Goal: Task Accomplishment & Management: Complete application form

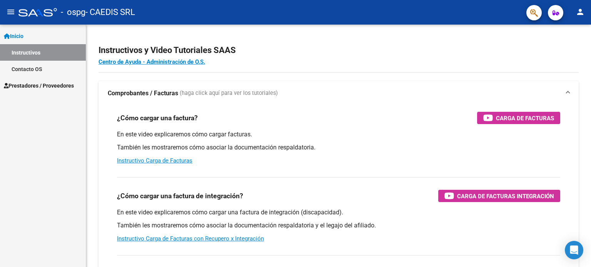
click at [34, 86] on span "Prestadores / Proveedores" at bounding box center [39, 86] width 70 height 8
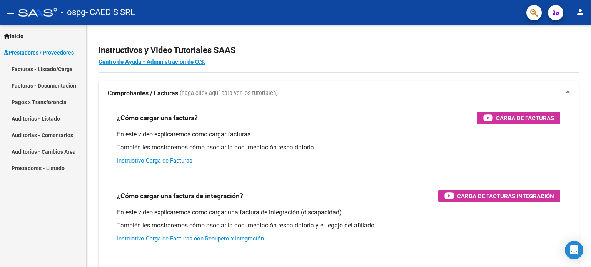
click at [45, 66] on link "Facturas - Listado/Carga" at bounding box center [43, 69] width 86 height 17
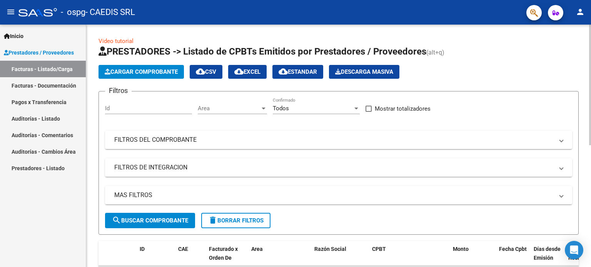
click at [150, 71] on span "Cargar Comprobante" at bounding box center [141, 72] width 73 height 7
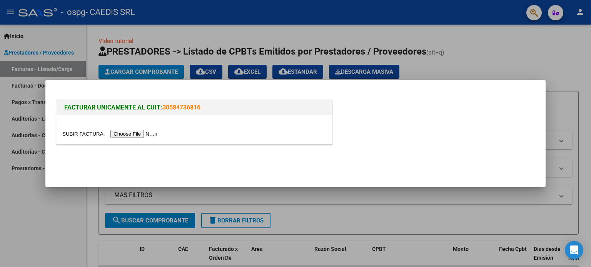
click at [129, 137] on input "file" at bounding box center [110, 134] width 97 height 8
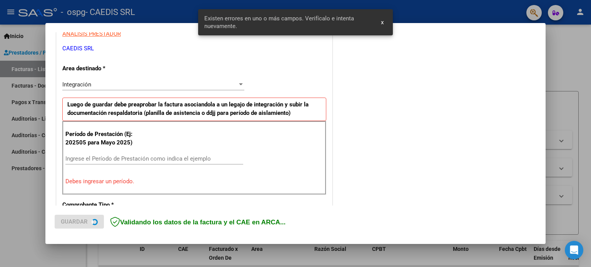
scroll to position [166, 0]
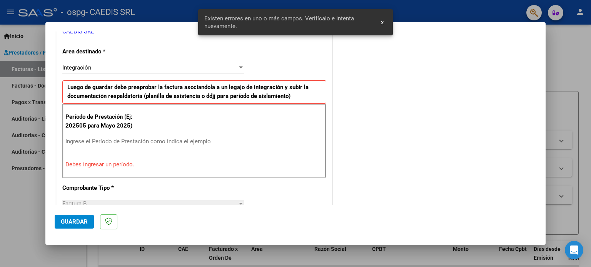
click at [113, 142] on input "Ingrese el Período de Prestación como indica el ejemplo" at bounding box center [154, 141] width 178 height 7
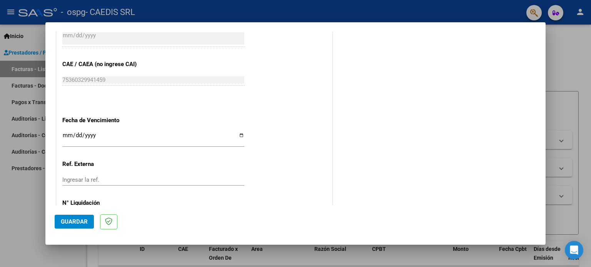
scroll to position [474, 0]
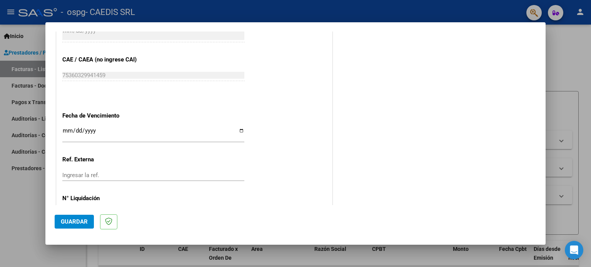
type input "202508"
click at [241, 129] on input "Ingresar la fecha" at bounding box center [153, 134] width 182 height 12
type input "[DATE]"
click at [80, 223] on span "Guardar" at bounding box center [74, 222] width 27 height 7
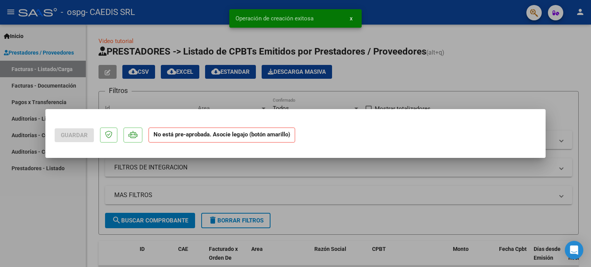
scroll to position [0, 0]
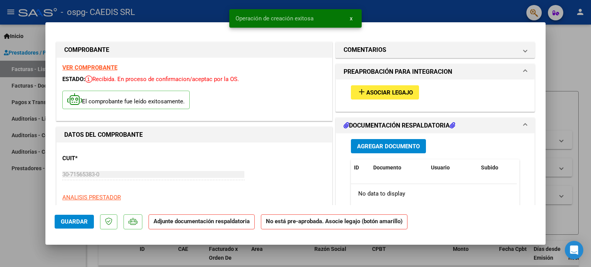
click at [379, 92] on span "Asociar Legajo" at bounding box center [389, 92] width 47 height 7
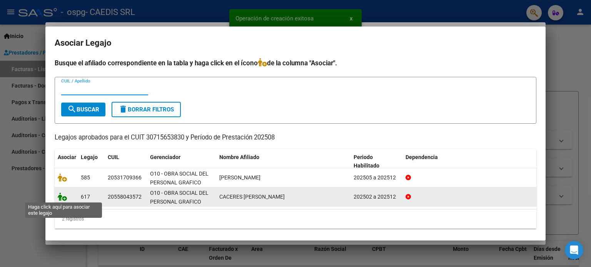
click at [58, 197] on icon at bounding box center [62, 197] width 9 height 8
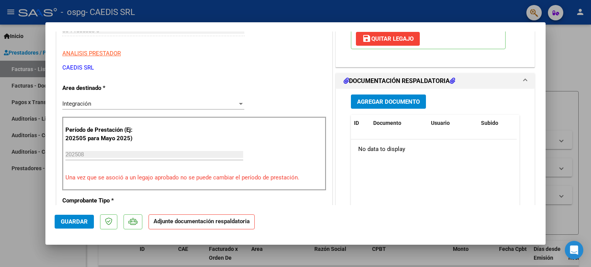
scroll to position [154, 0]
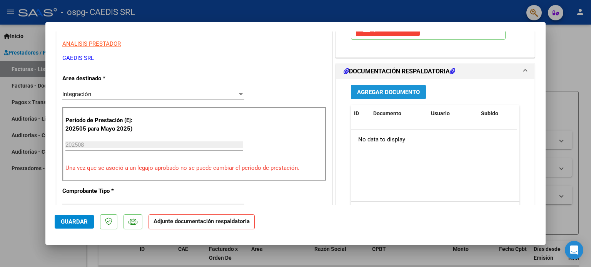
click at [379, 90] on span "Agregar Documento" at bounding box center [388, 92] width 63 height 7
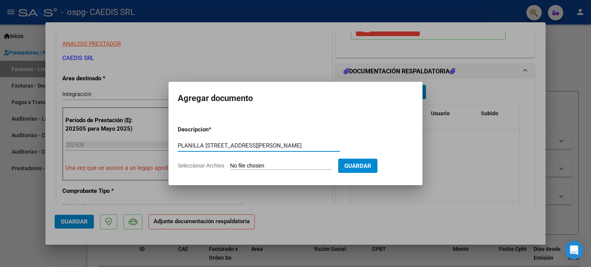
type input "PLANILLA [STREET_ADDRESS][PERSON_NAME]"
click at [270, 165] on input "Seleccionar Archivo" at bounding box center [281, 166] width 102 height 7
type input "C:\fakepath\PLANILLA CACERES [PERSON_NAME] 0825.pdf"
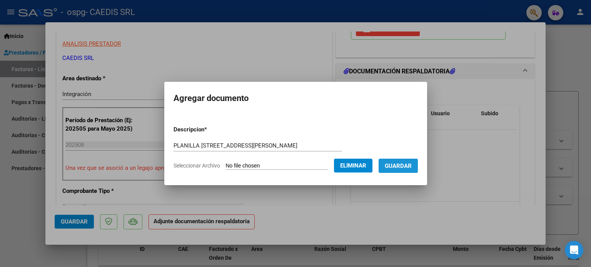
click at [408, 165] on span "Guardar" at bounding box center [398, 166] width 27 height 7
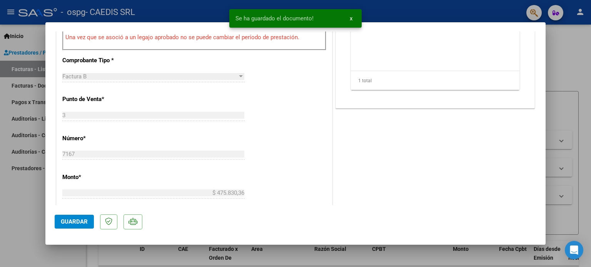
scroll to position [308, 0]
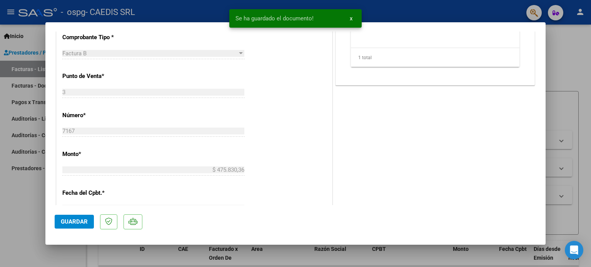
click at [74, 219] on span "Guardar" at bounding box center [74, 222] width 27 height 7
click at [587, 76] on div at bounding box center [295, 133] width 591 height 267
type input "$ 0,00"
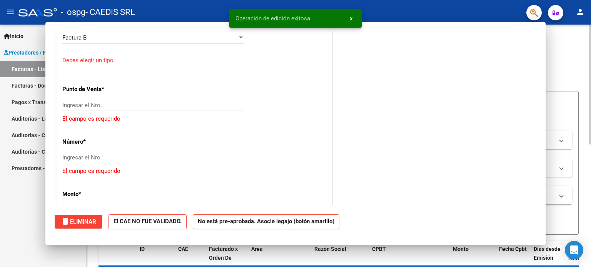
scroll to position [292, 0]
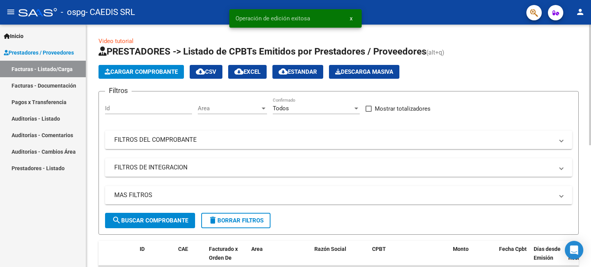
click at [128, 71] on span "Cargar Comprobante" at bounding box center [141, 72] width 73 height 7
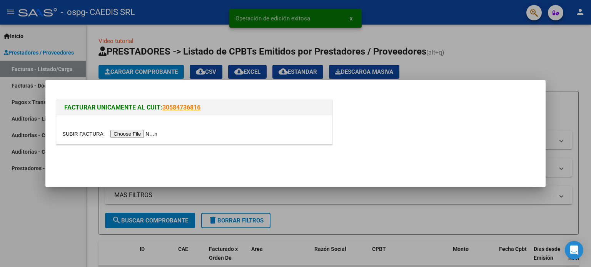
click at [132, 132] on input "file" at bounding box center [110, 134] width 97 height 8
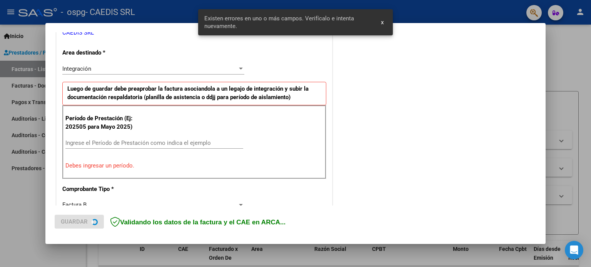
scroll to position [166, 0]
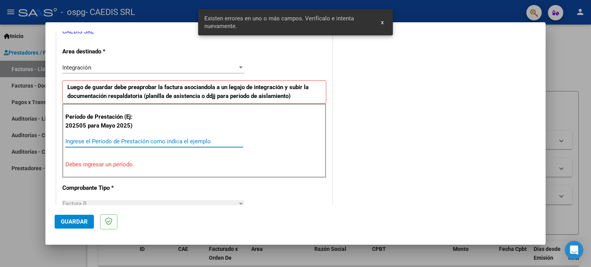
click at [97, 139] on input "Ingrese el Período de Prestación como indica el ejemplo" at bounding box center [154, 141] width 178 height 7
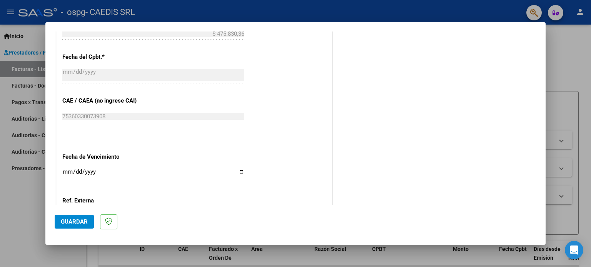
scroll to position [435, 0]
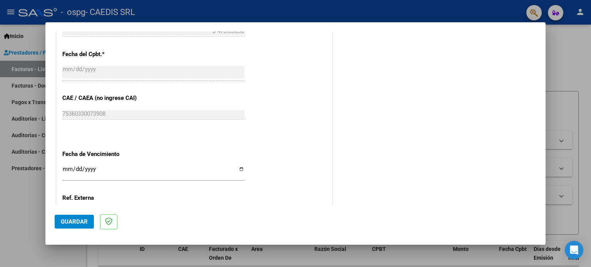
type input "202508"
click at [239, 168] on input "Ingresar la fecha" at bounding box center [153, 172] width 182 height 12
type input "[DATE]"
click at [78, 221] on span "Guardar" at bounding box center [74, 222] width 27 height 7
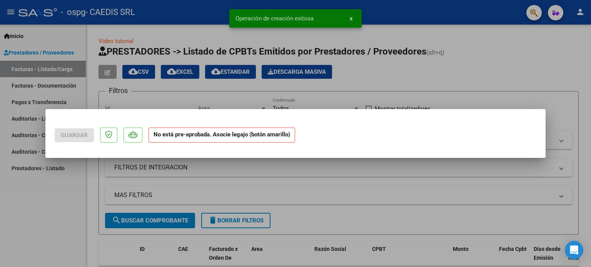
scroll to position [0, 0]
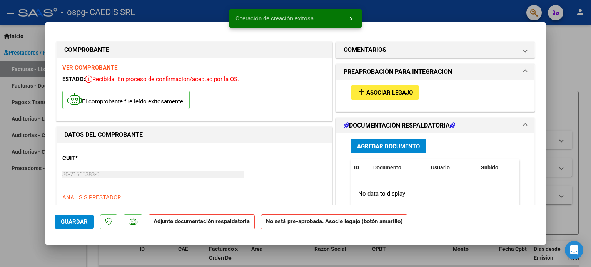
click at [369, 92] on span "Asociar Legajo" at bounding box center [389, 92] width 47 height 7
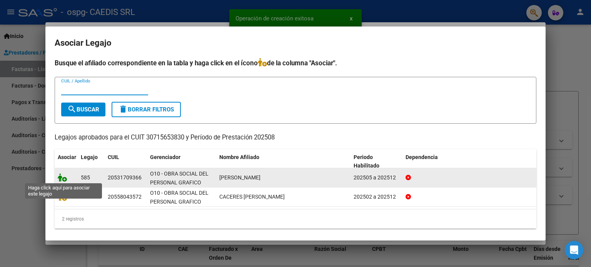
click at [63, 177] on icon at bounding box center [62, 178] width 9 height 8
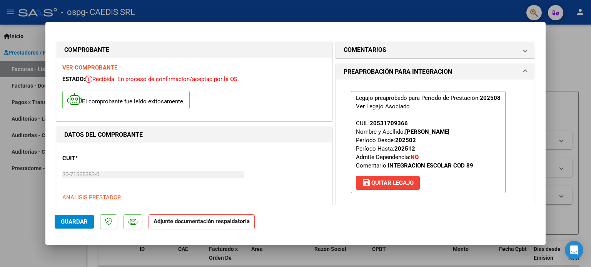
scroll to position [77, 0]
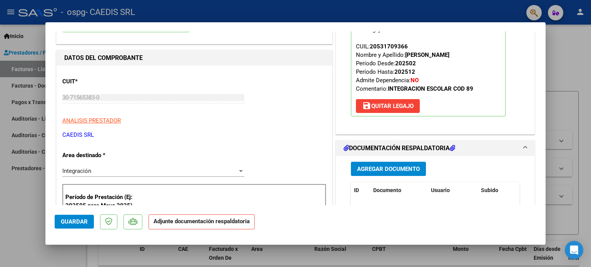
click at [396, 169] on span "Agregar Documento" at bounding box center [388, 169] width 63 height 7
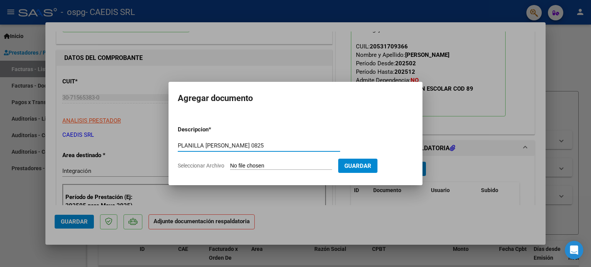
type input "PLANILLA [PERSON_NAME] 0825"
click at [265, 164] on input "Seleccionar Archivo" at bounding box center [281, 166] width 102 height 7
type input "C:\fakepath\PLANILLA [PERSON_NAME] 0825.pdf"
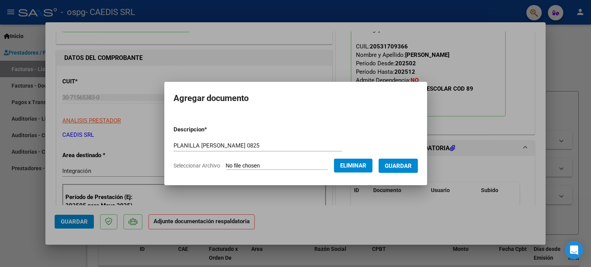
click at [409, 163] on span "Guardar" at bounding box center [398, 166] width 27 height 7
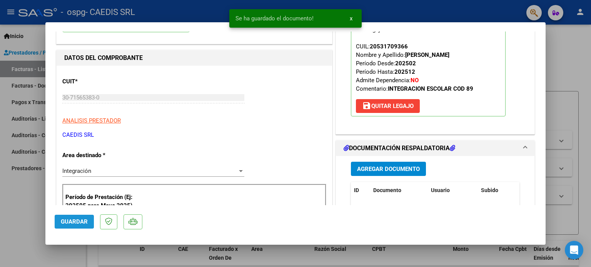
click at [73, 219] on span "Guardar" at bounding box center [74, 222] width 27 height 7
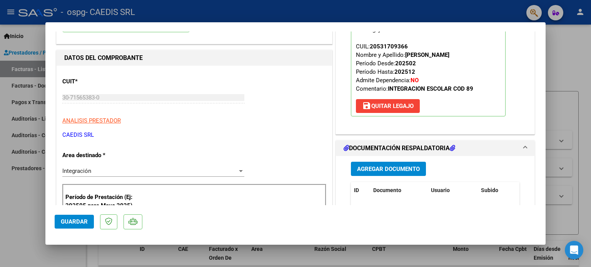
click at [73, 219] on span "Guardar" at bounding box center [74, 222] width 27 height 7
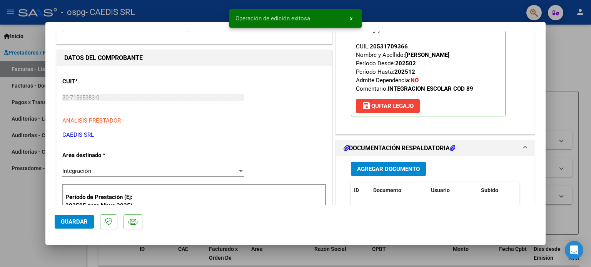
click at [565, 97] on div at bounding box center [295, 133] width 591 height 267
type input "$ 0,00"
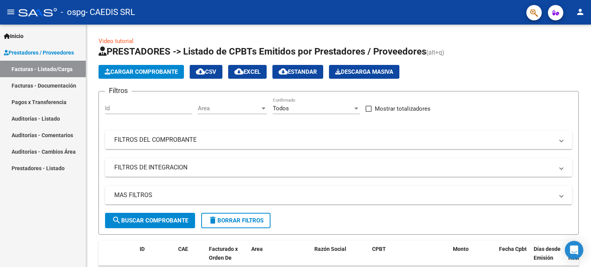
click at [46, 118] on link "Auditorías - Listado" at bounding box center [43, 118] width 86 height 17
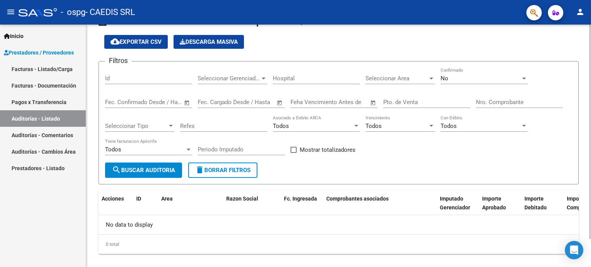
scroll to position [32, 0]
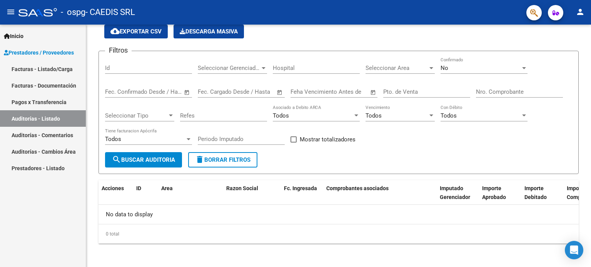
click at [44, 53] on span "Prestadores / Proveedores" at bounding box center [39, 52] width 70 height 8
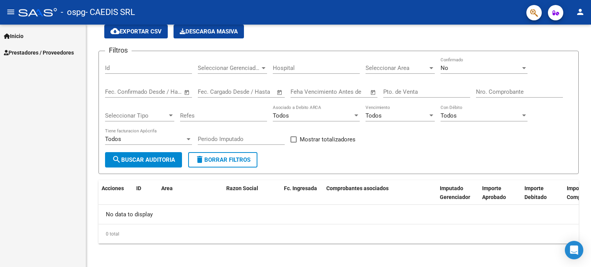
click at [46, 52] on span "Prestadores / Proveedores" at bounding box center [39, 52] width 70 height 8
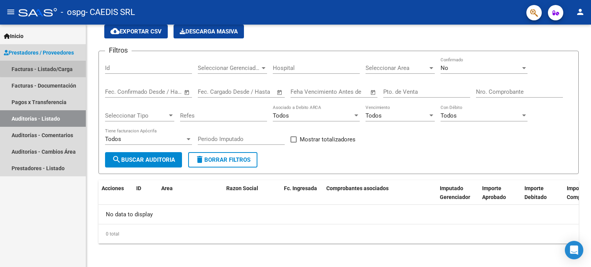
click at [52, 68] on link "Facturas - Listado/Carga" at bounding box center [43, 69] width 86 height 17
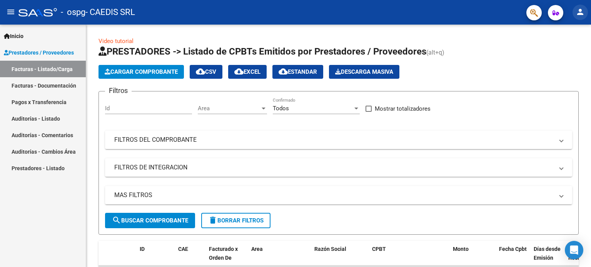
click at [580, 10] on mat-icon "person" at bounding box center [580, 11] width 9 height 9
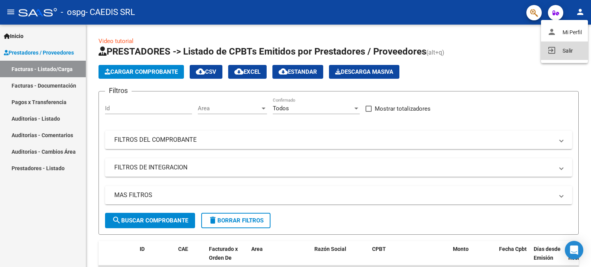
click at [569, 50] on button "exit_to_app Salir" at bounding box center [564, 51] width 47 height 18
